Goal: Task Accomplishment & Management: Manage account settings

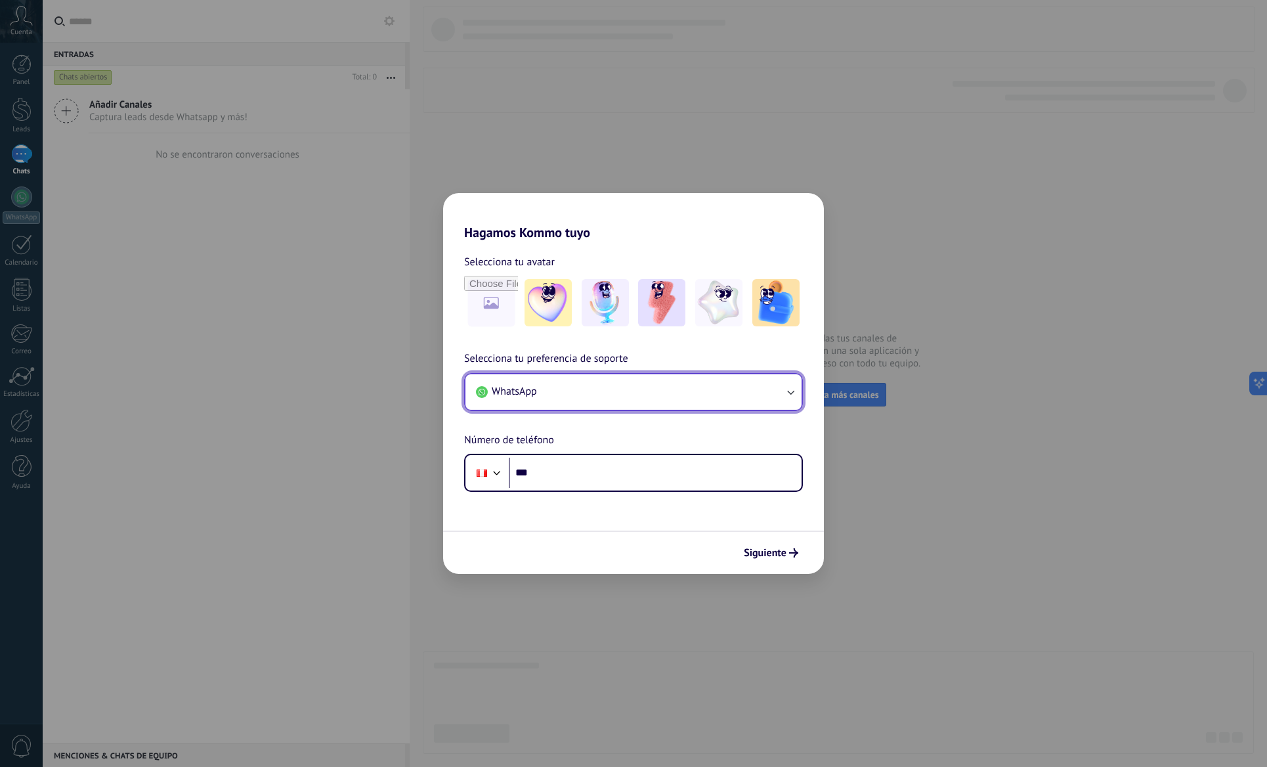
click at [793, 392] on icon "button" at bounding box center [790, 391] width 13 height 13
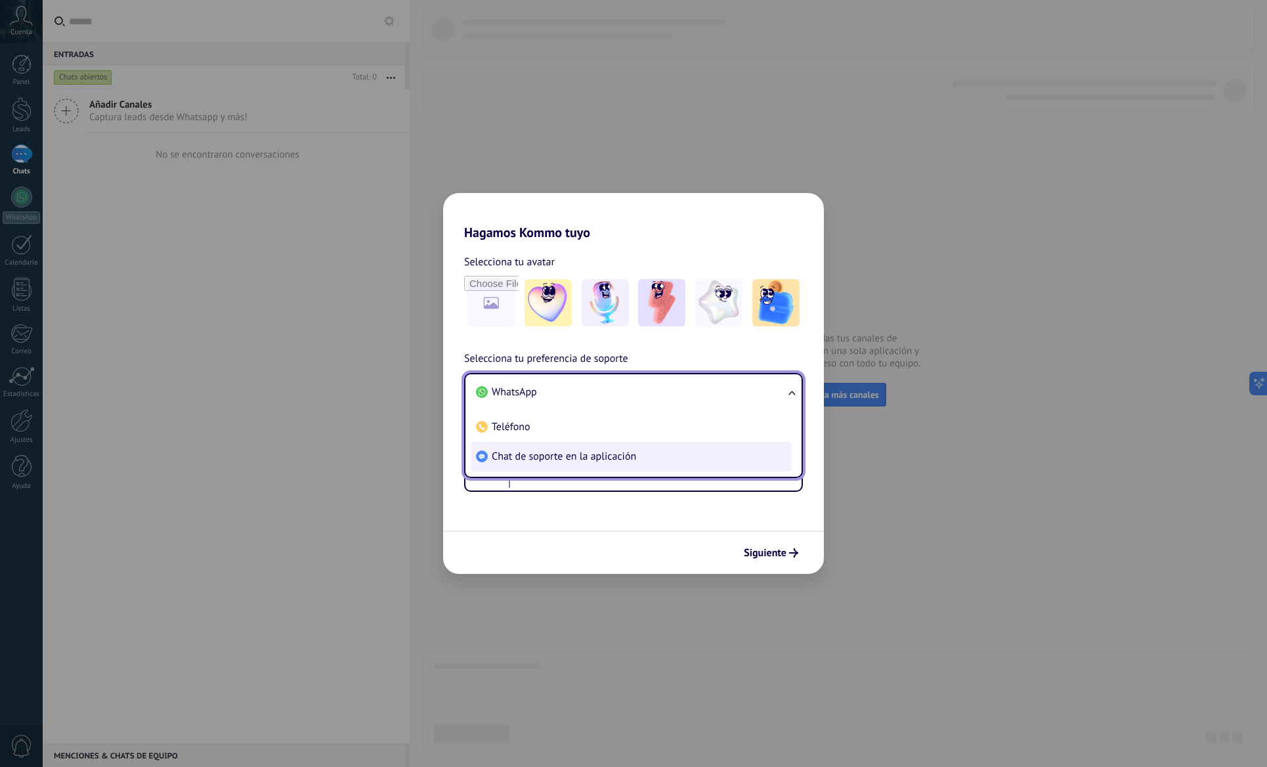
click at [670, 460] on li "Chat de soporte en la aplicación" at bounding box center [631, 457] width 320 height 30
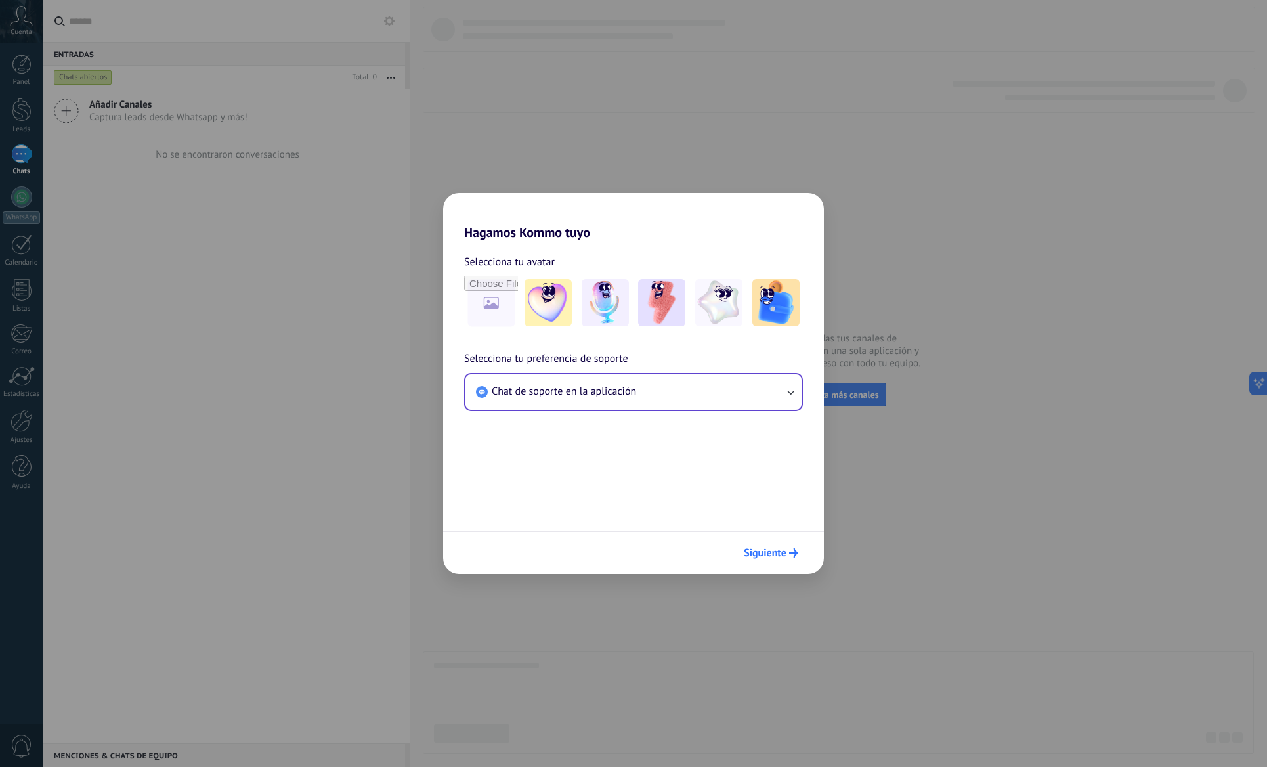
click at [788, 547] on button "Siguiente" at bounding box center [771, 552] width 66 height 22
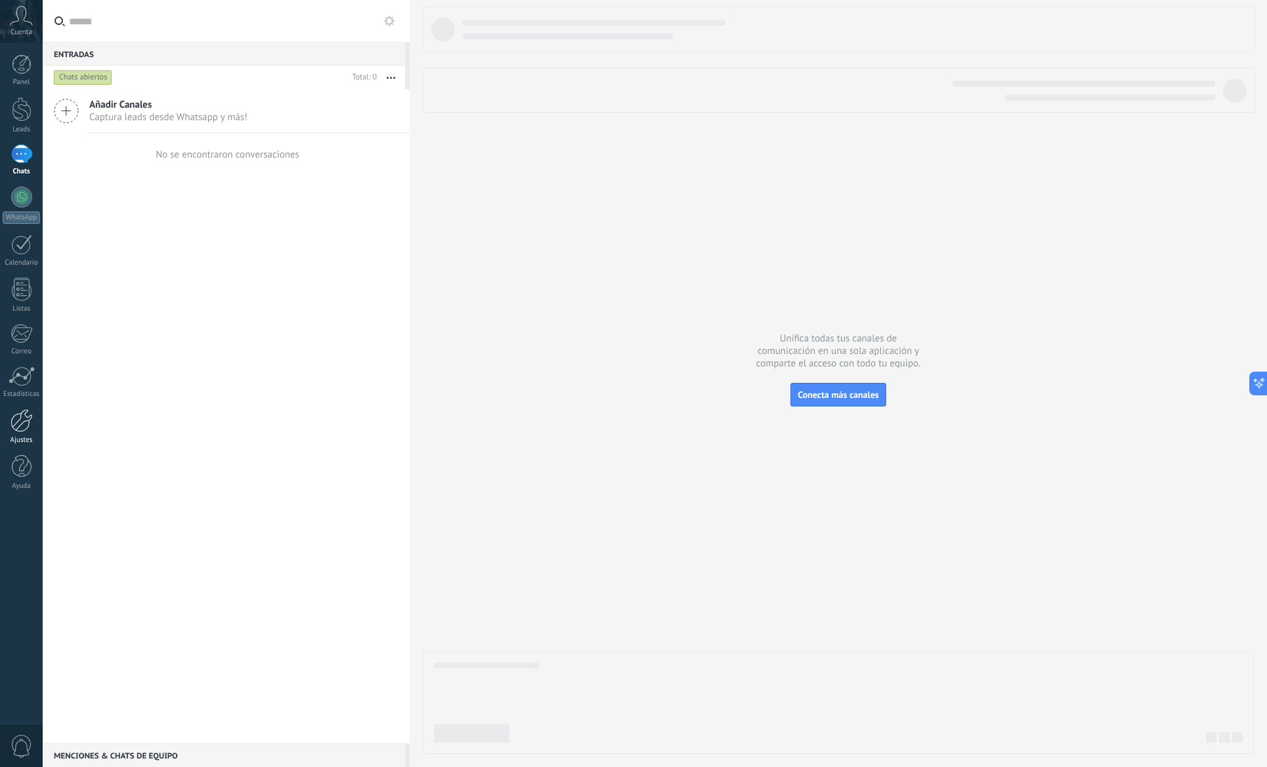
click at [30, 429] on div at bounding box center [22, 420] width 22 height 23
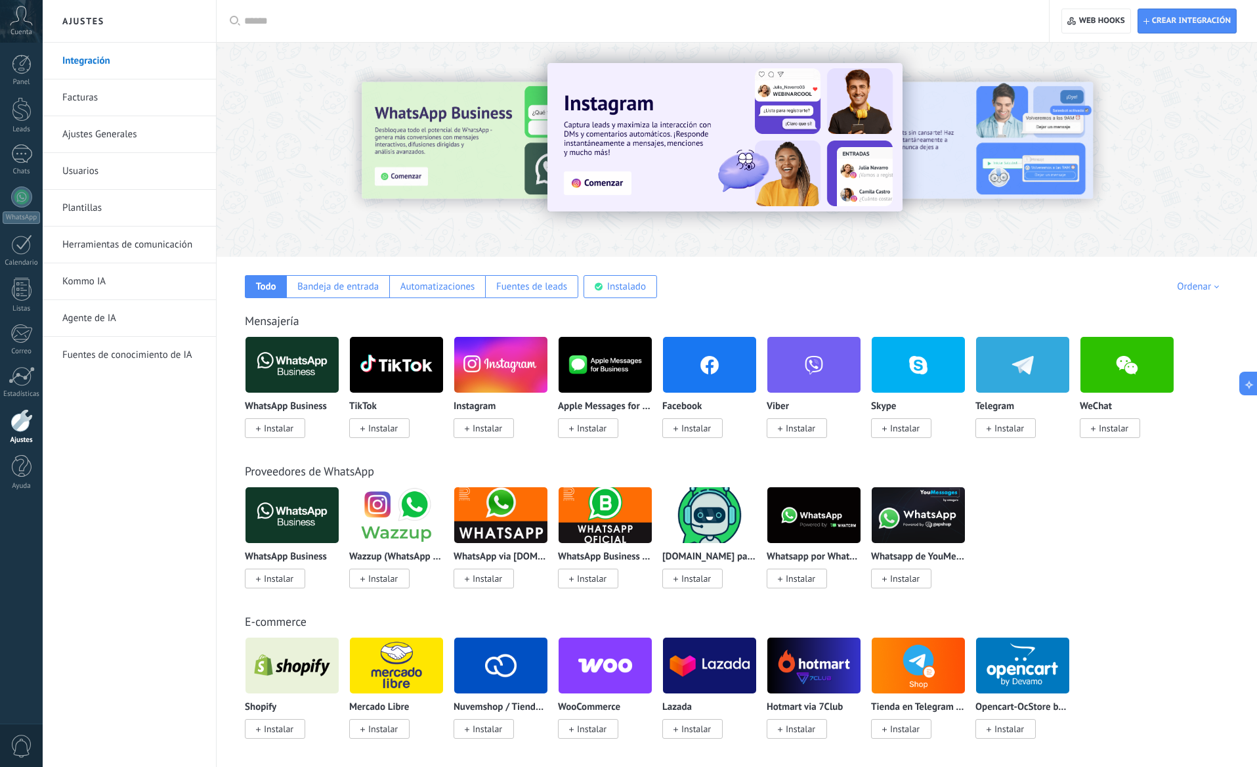
click at [94, 168] on link "Usuarios" at bounding box center [132, 171] width 140 height 37
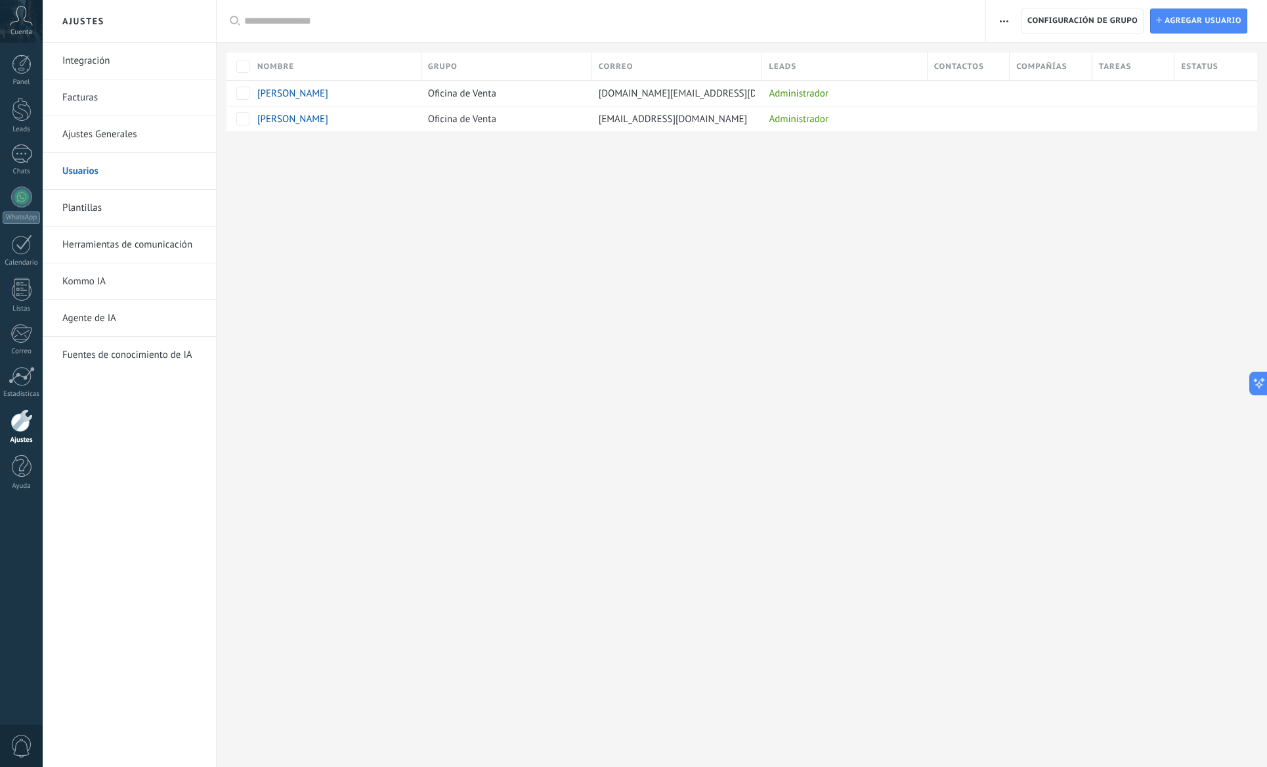
click at [89, 102] on link "Facturas" at bounding box center [132, 97] width 140 height 37
